Goal: Information Seeking & Learning: Learn about a topic

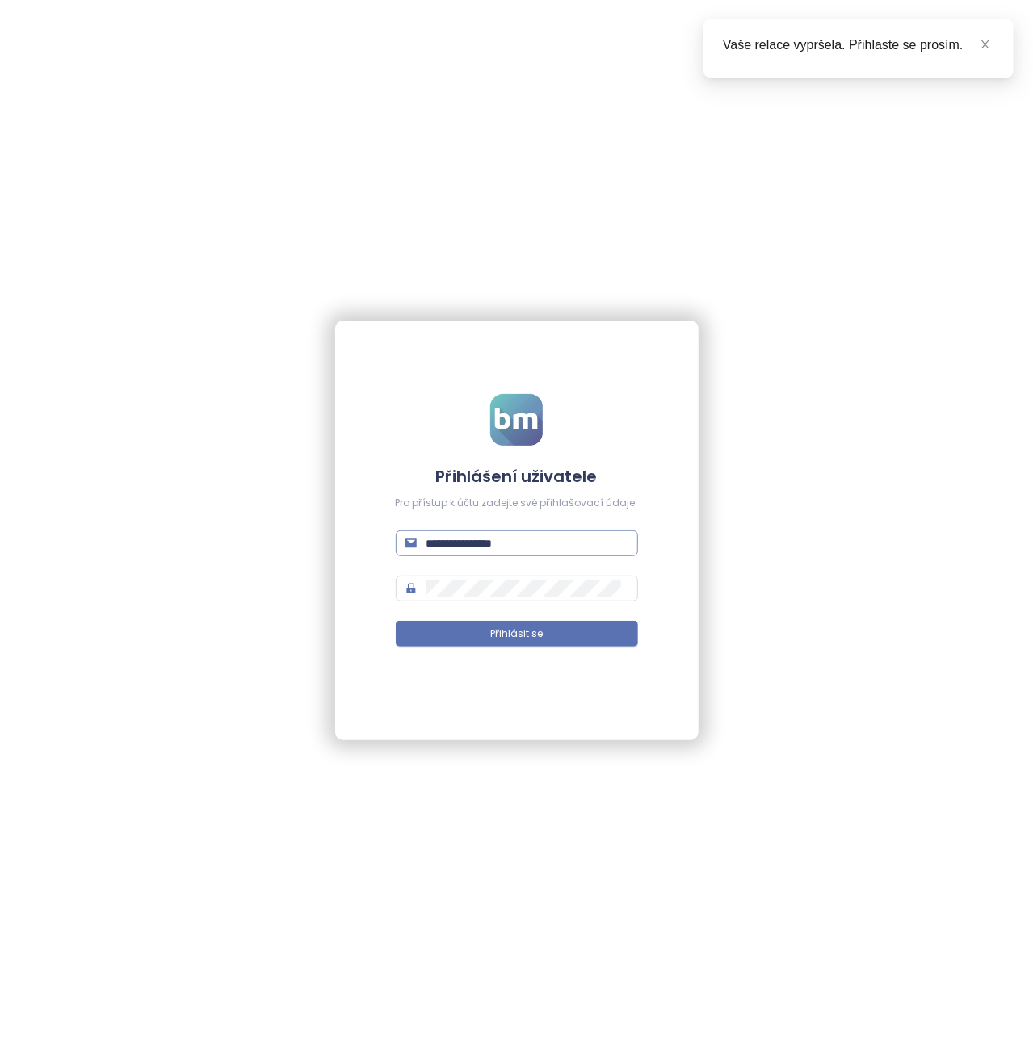
click at [495, 535] on input "**********" at bounding box center [527, 544] width 202 height 18
click at [496, 535] on input "**********" at bounding box center [527, 544] width 202 height 18
type input "**********"
click at [396, 621] on button "Přihlásit se" at bounding box center [517, 634] width 242 height 26
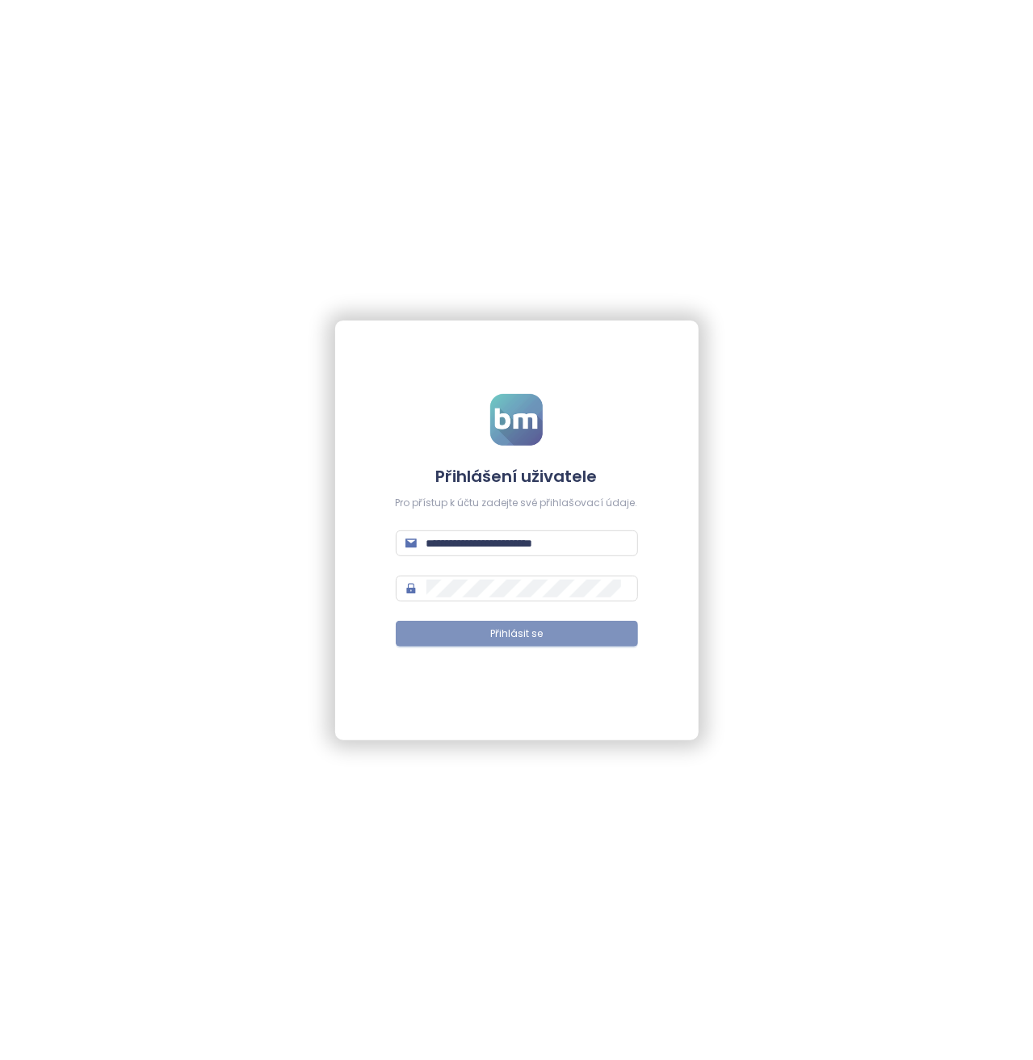
click at [538, 623] on button "Přihlásit se" at bounding box center [517, 634] width 242 height 26
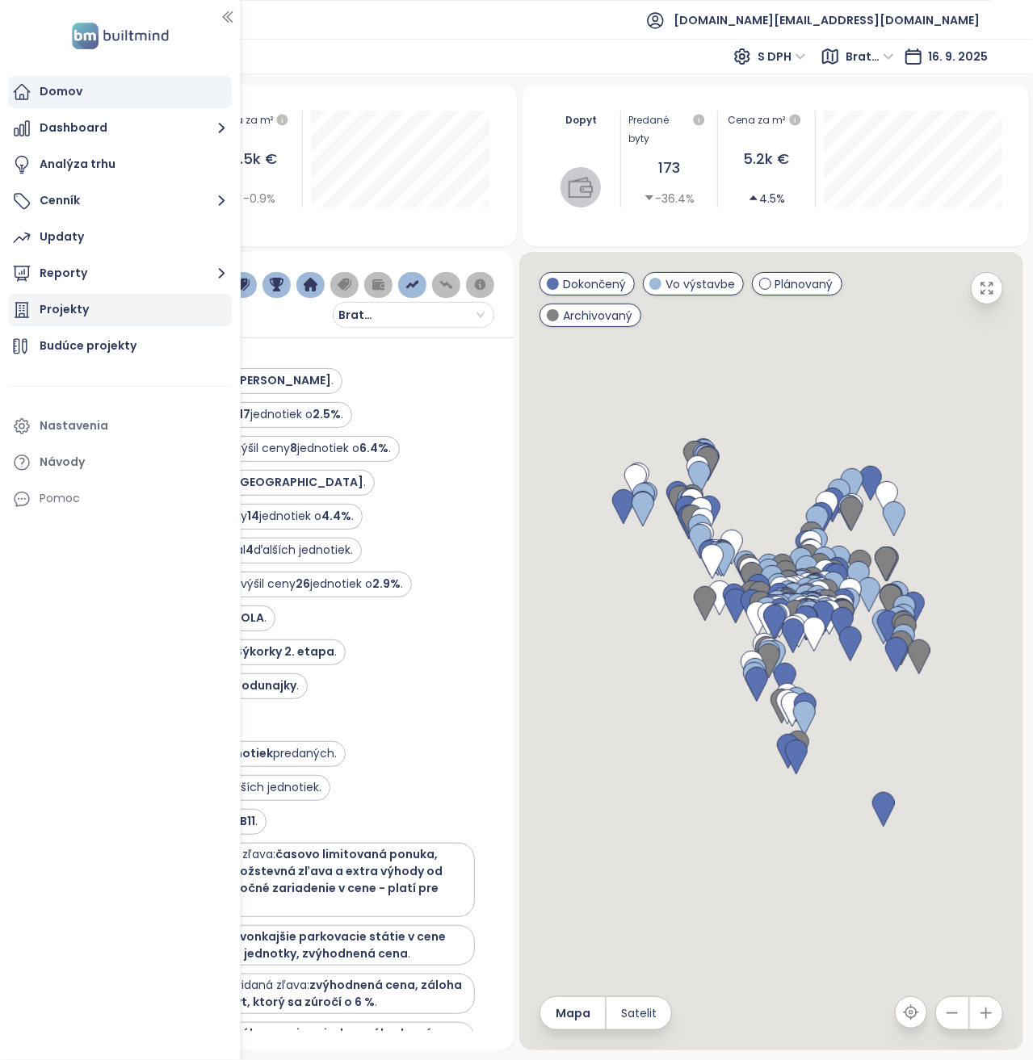
click at [166, 316] on div "Projekty" at bounding box center [120, 310] width 224 height 32
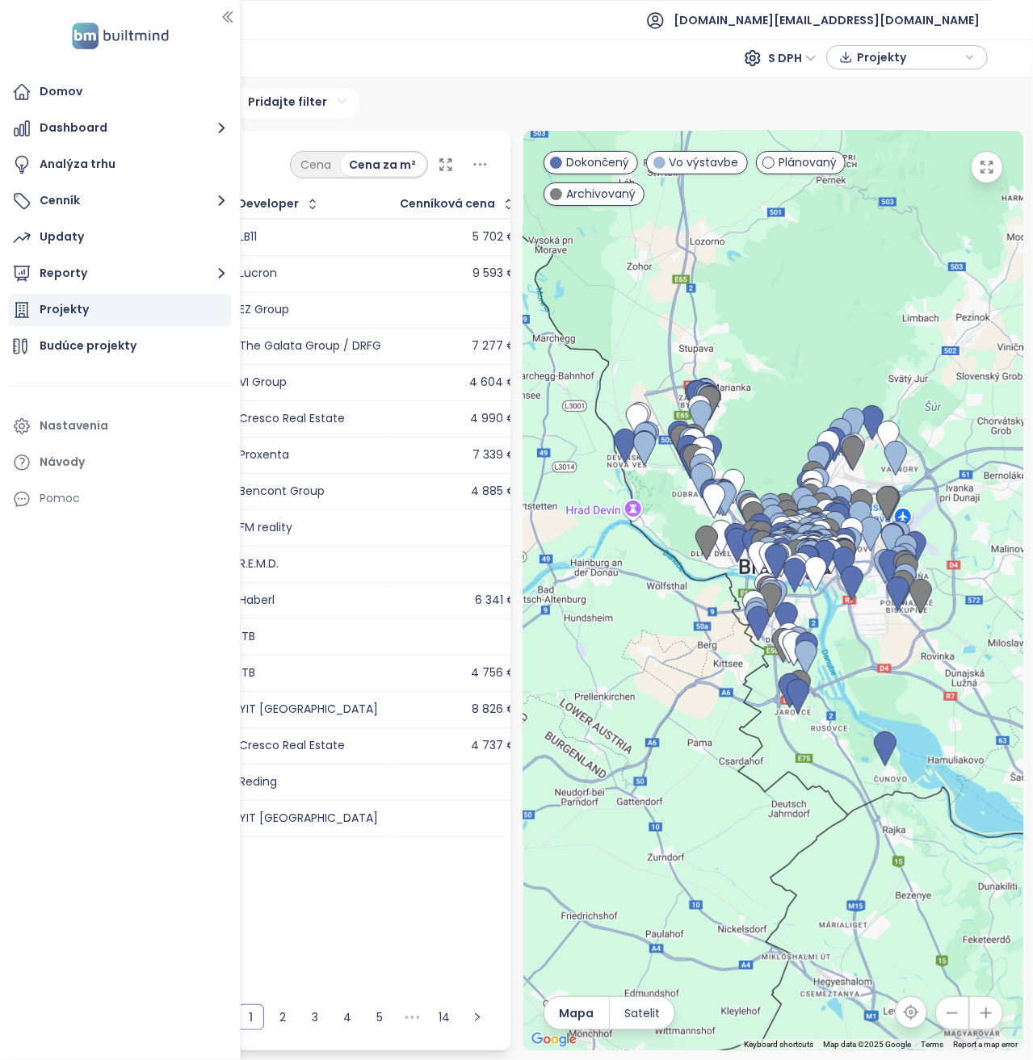
click at [522, 94] on div "Pokročilý filter 0 pravidiel Pridajte filter" at bounding box center [516, 103] width 1013 height 30
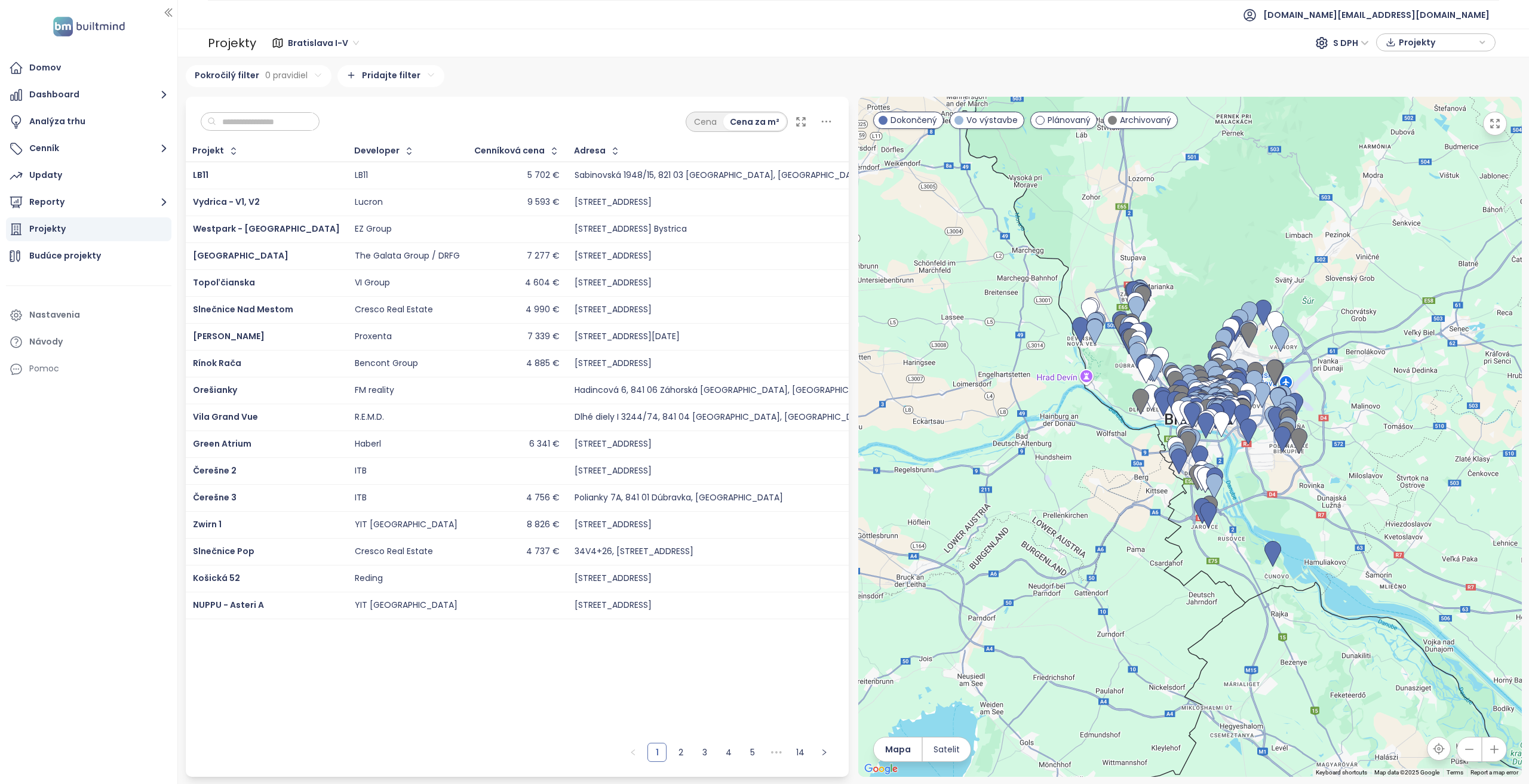
click at [294, 119] on input "text" at bounding box center [264, 122] width 97 height 18
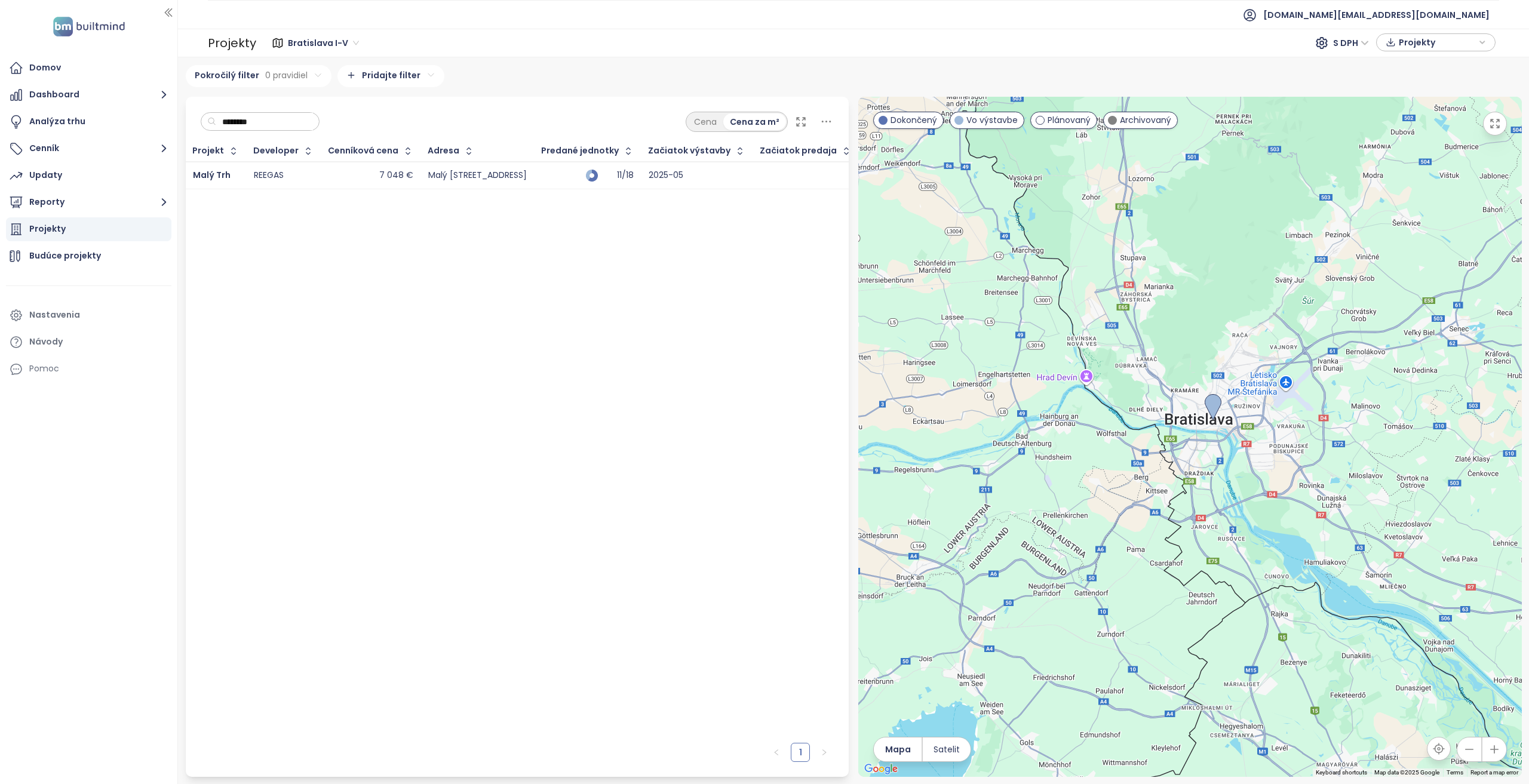
type input "********"
click at [328, 170] on div "7 048 €" at bounding box center [371, 175] width 85 height 14
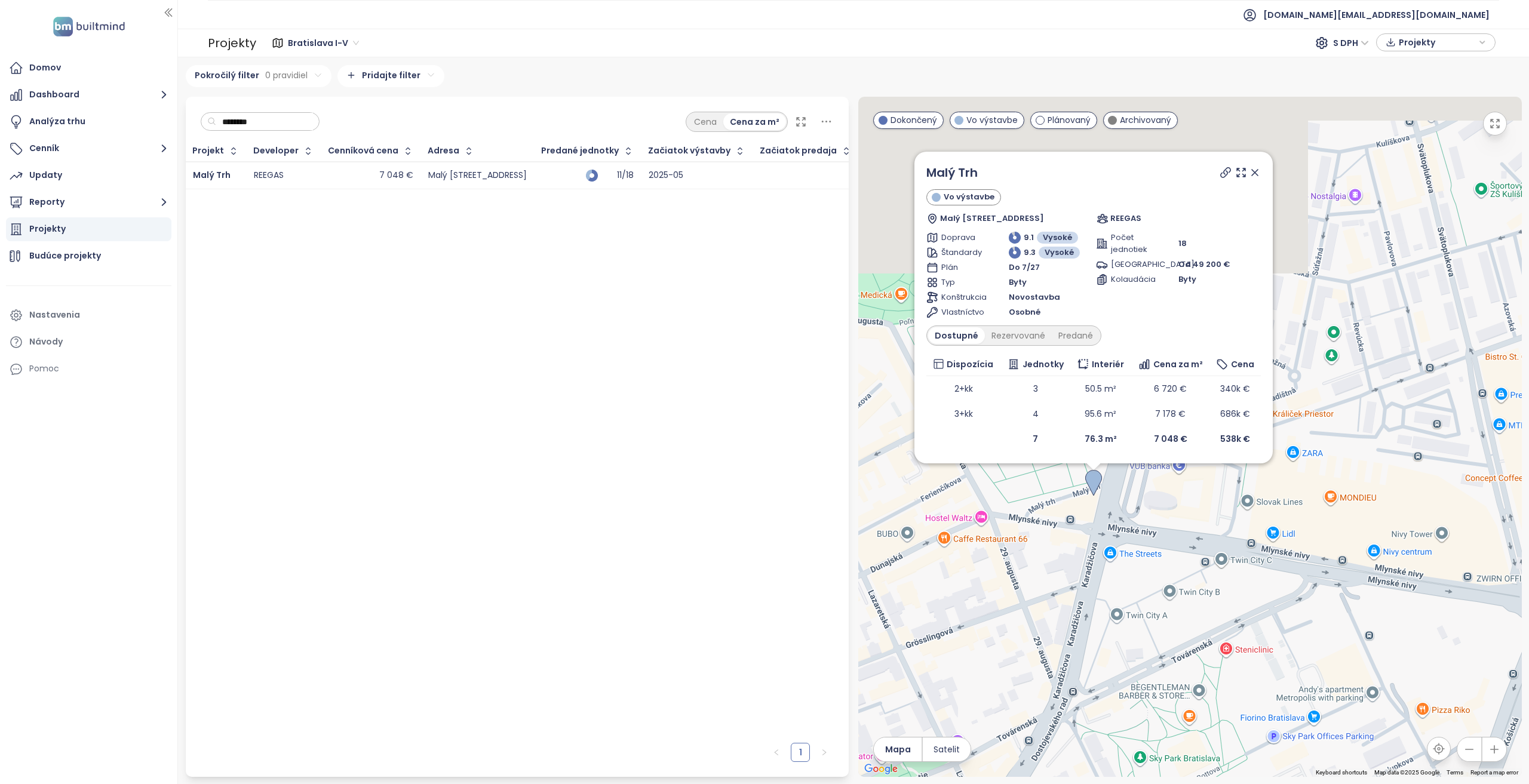
drag, startPoint x: 1160, startPoint y: 376, endPoint x: 1215, endPoint y: 607, distance: 237.5
click at [763, 607] on div "Malý Trh Vo výstavbe Malý trh 4722/4A, 811 09 [GEOGRAPHIC_DATA], [GEOGRAPHIC_DA…" at bounding box center [1189, 437] width 664 height 680
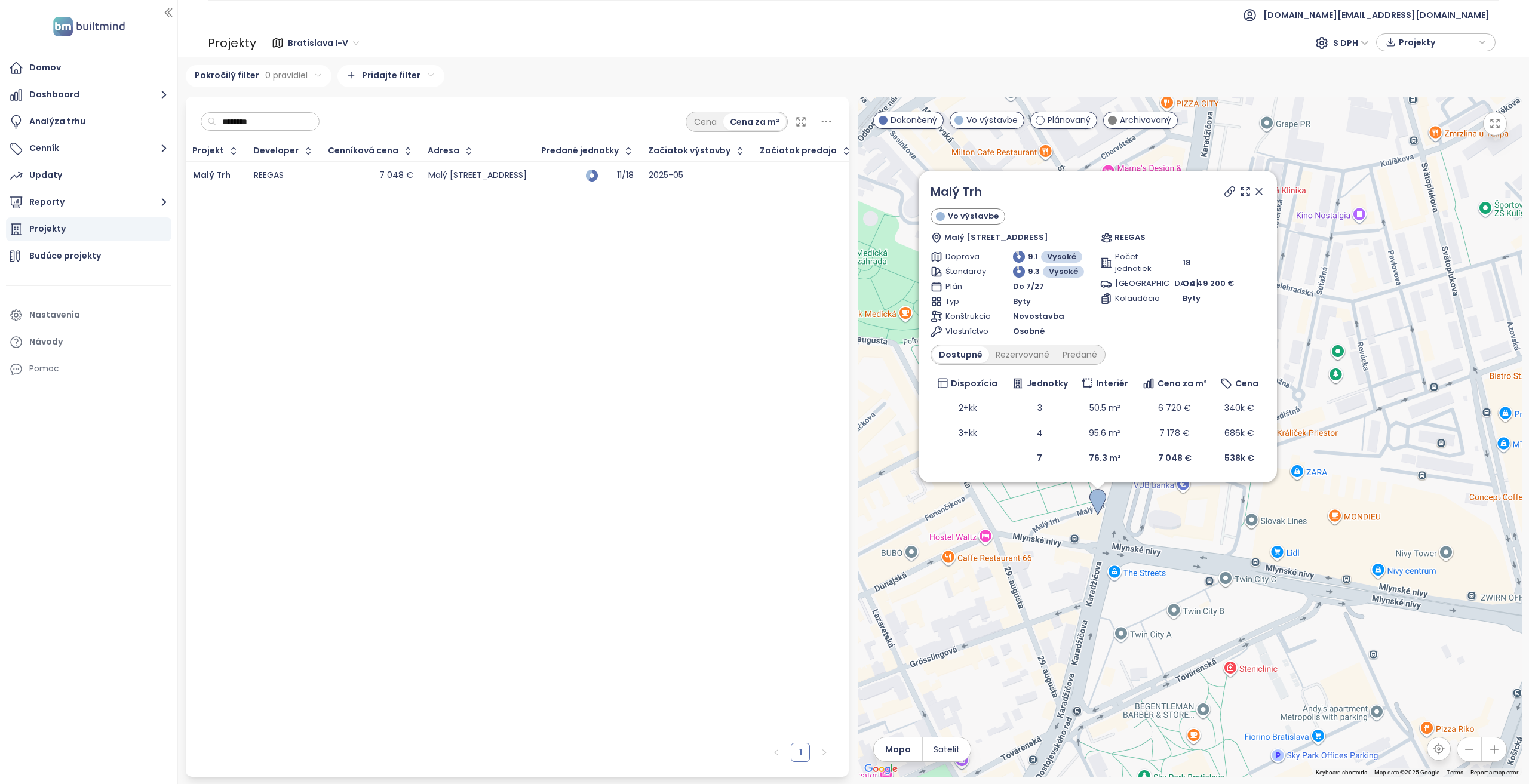
click at [763, 194] on icon at bounding box center [1230, 192] width 12 height 12
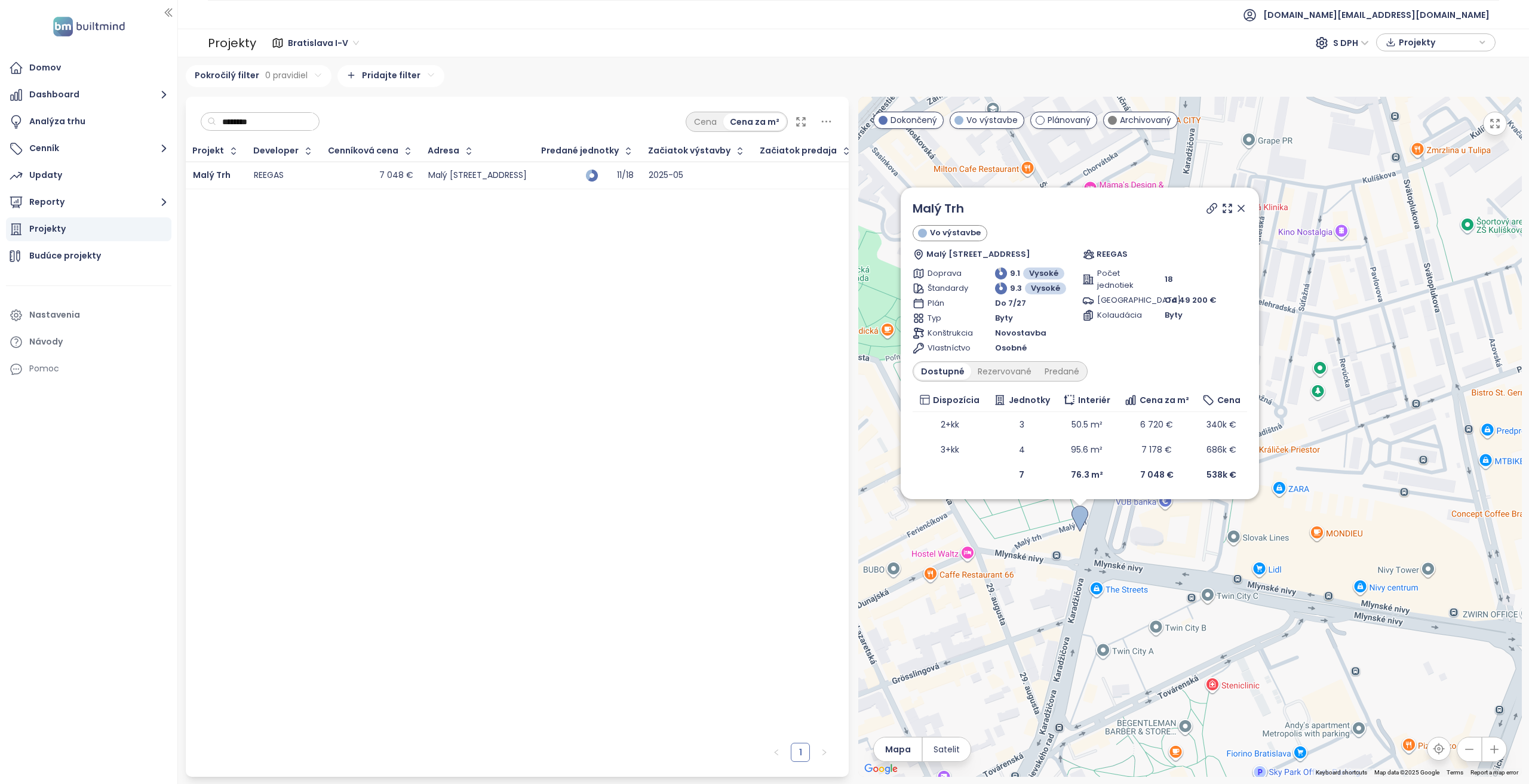
drag, startPoint x: 1256, startPoint y: 590, endPoint x: 1212, endPoint y: 619, distance: 52.7
click at [763, 632] on div "Malý Trh Vo výstavbe Malý trh 4722/4A, 811 09 [GEOGRAPHIC_DATA], [GEOGRAPHIC_DA…" at bounding box center [1189, 437] width 664 height 680
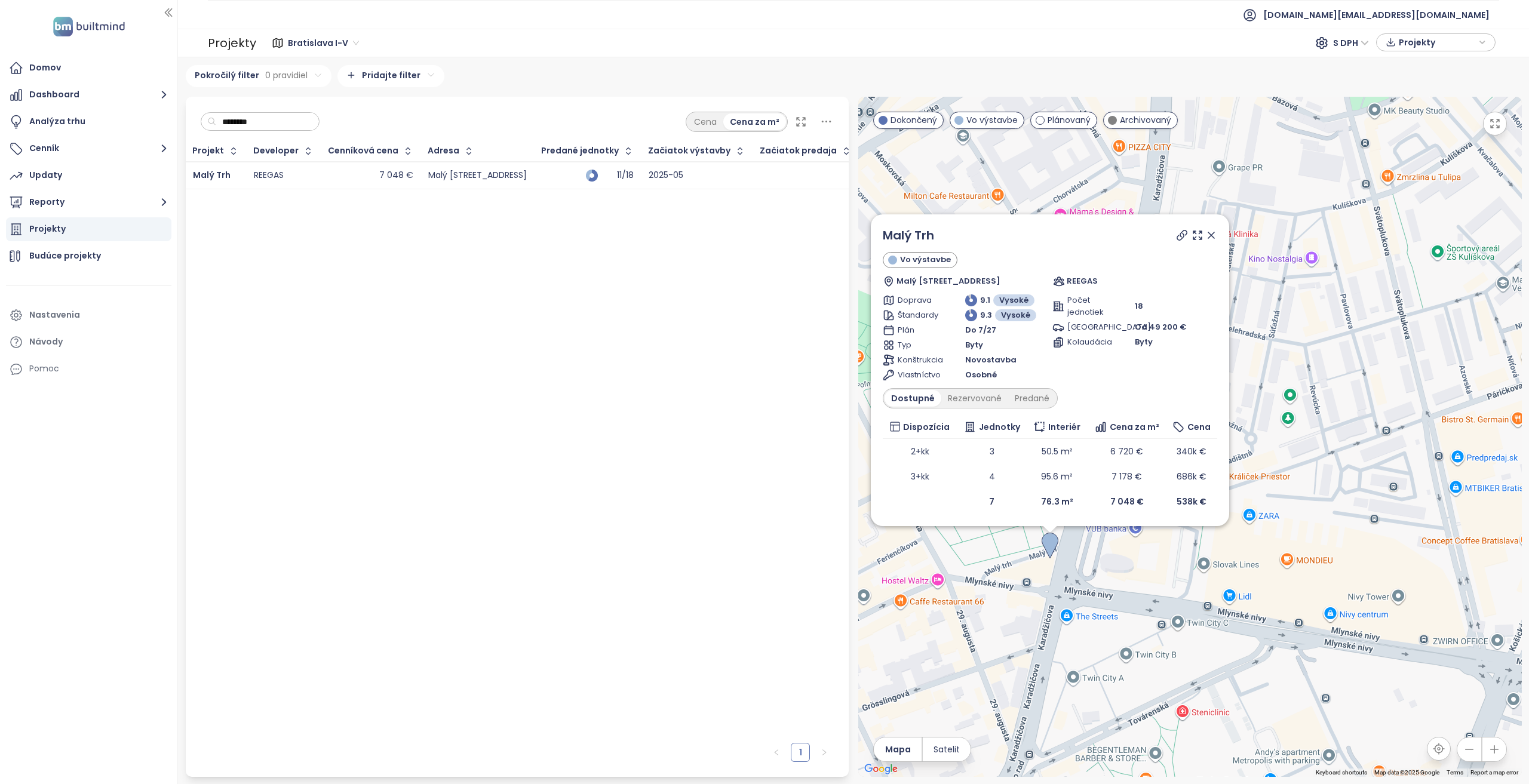
click at [763, 238] on icon at bounding box center [1212, 235] width 6 height 6
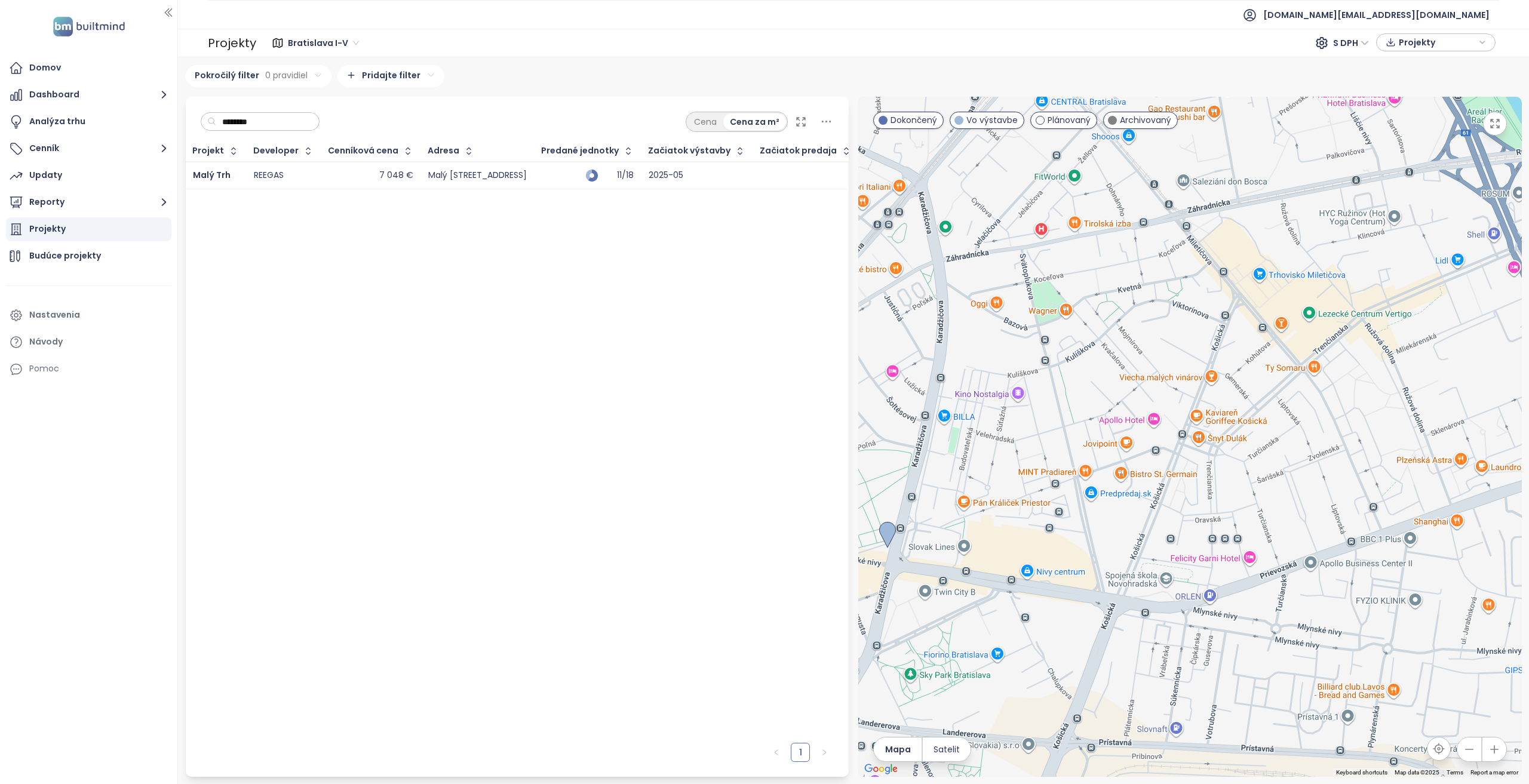
drag, startPoint x: 1263, startPoint y: 334, endPoint x: 1010, endPoint y: 447, distance: 277.1
click at [763, 447] on div at bounding box center [1189, 437] width 664 height 680
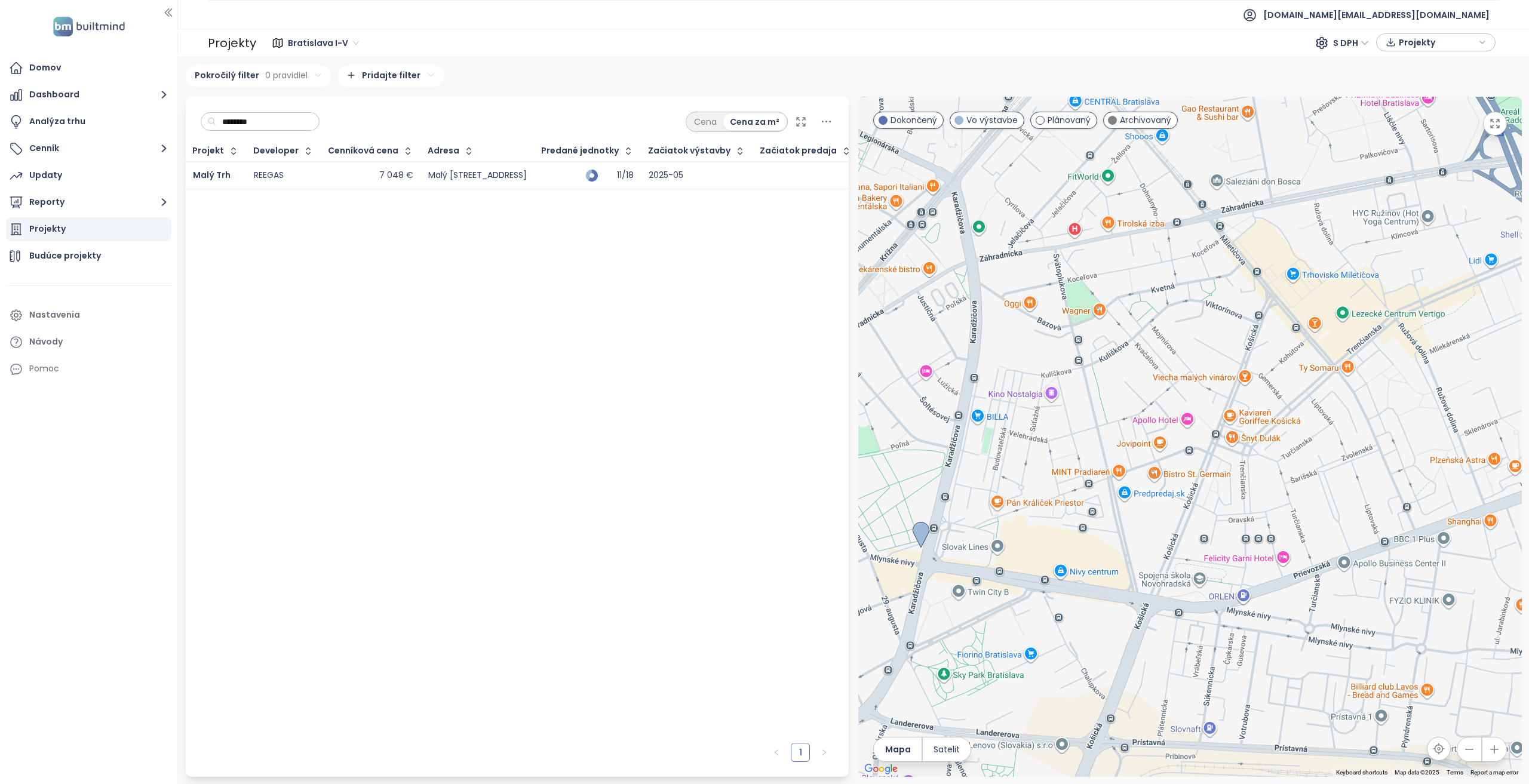
click at [763, 534] on div at bounding box center [1189, 437] width 664 height 680
click at [763, 533] on img at bounding box center [921, 535] width 17 height 27
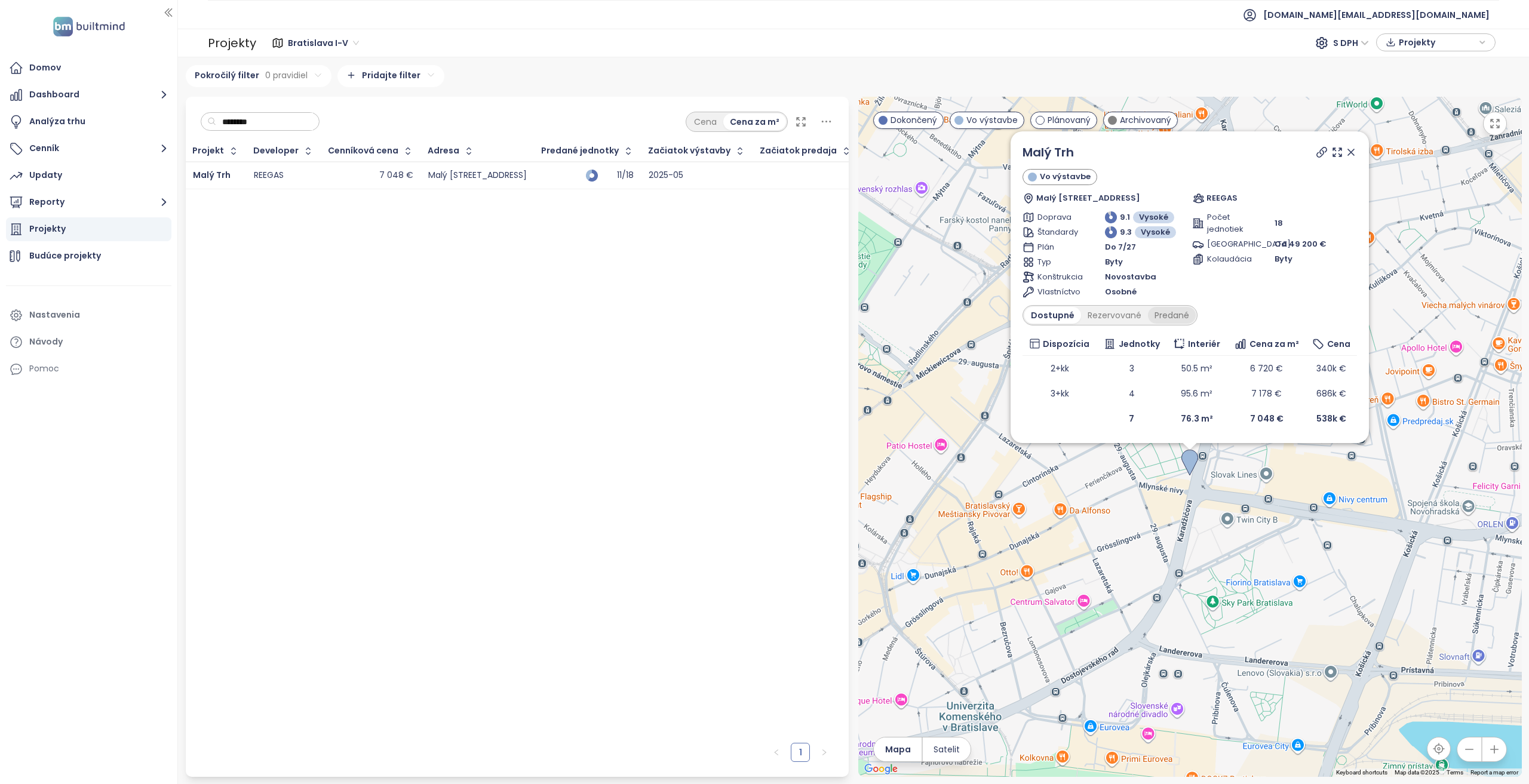
click at [763, 314] on div "Predané" at bounding box center [1172, 315] width 48 height 17
click at [763, 321] on div "Rezervované" at bounding box center [1112, 315] width 67 height 17
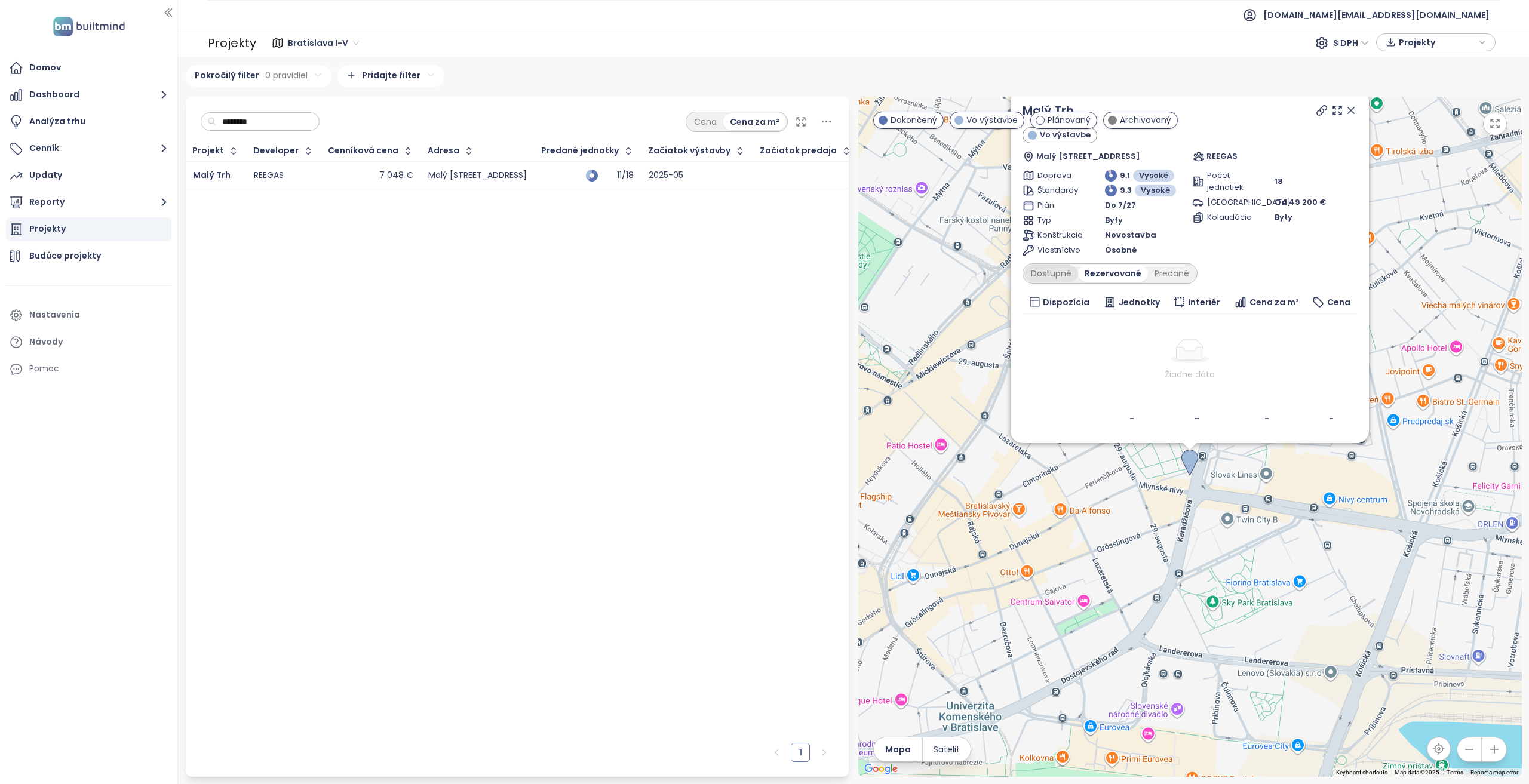
click at [763, 277] on div "Dostupné" at bounding box center [1051, 274] width 54 height 17
